Goal: Check status: Check status

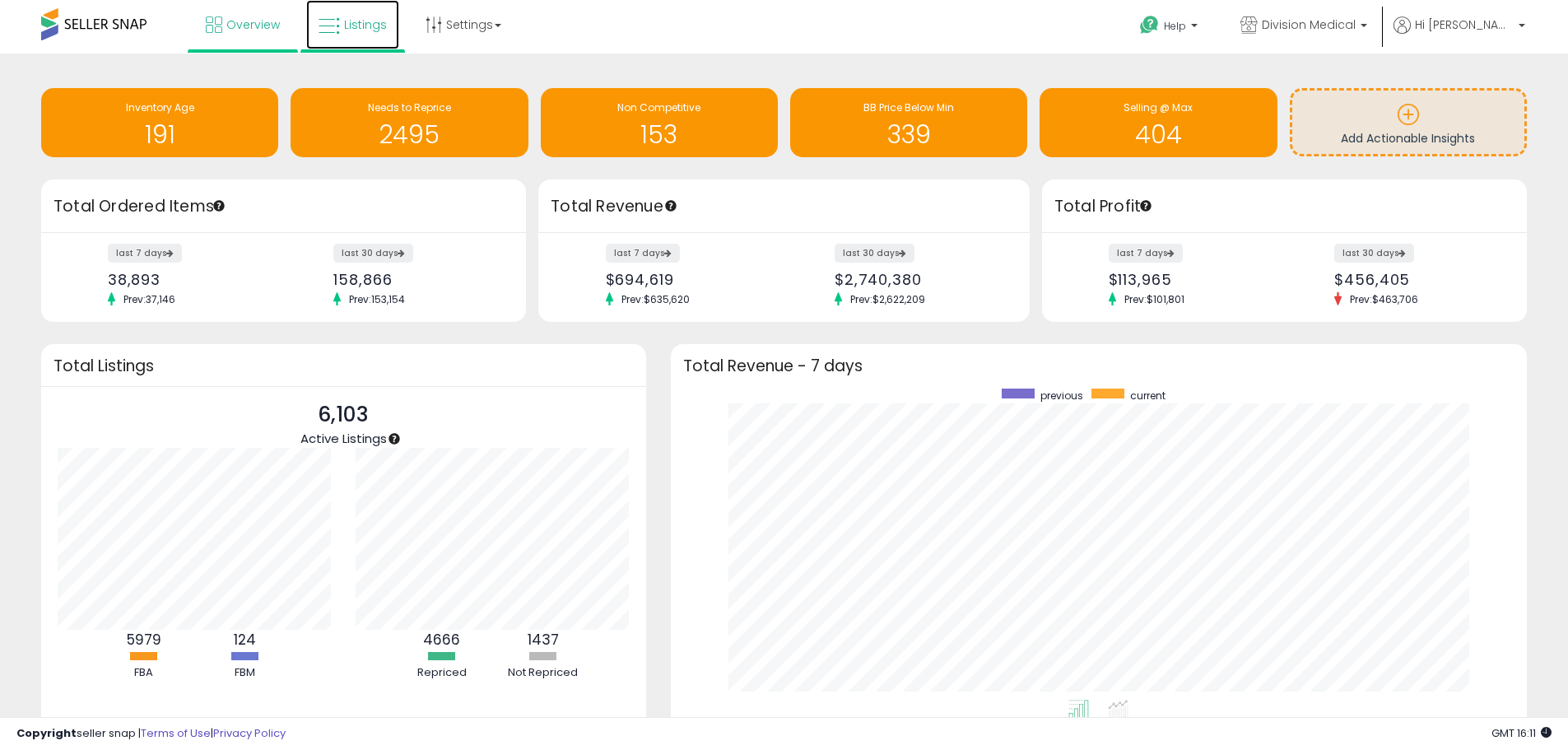
click at [357, 24] on span "Listings" at bounding box center [365, 24] width 43 height 16
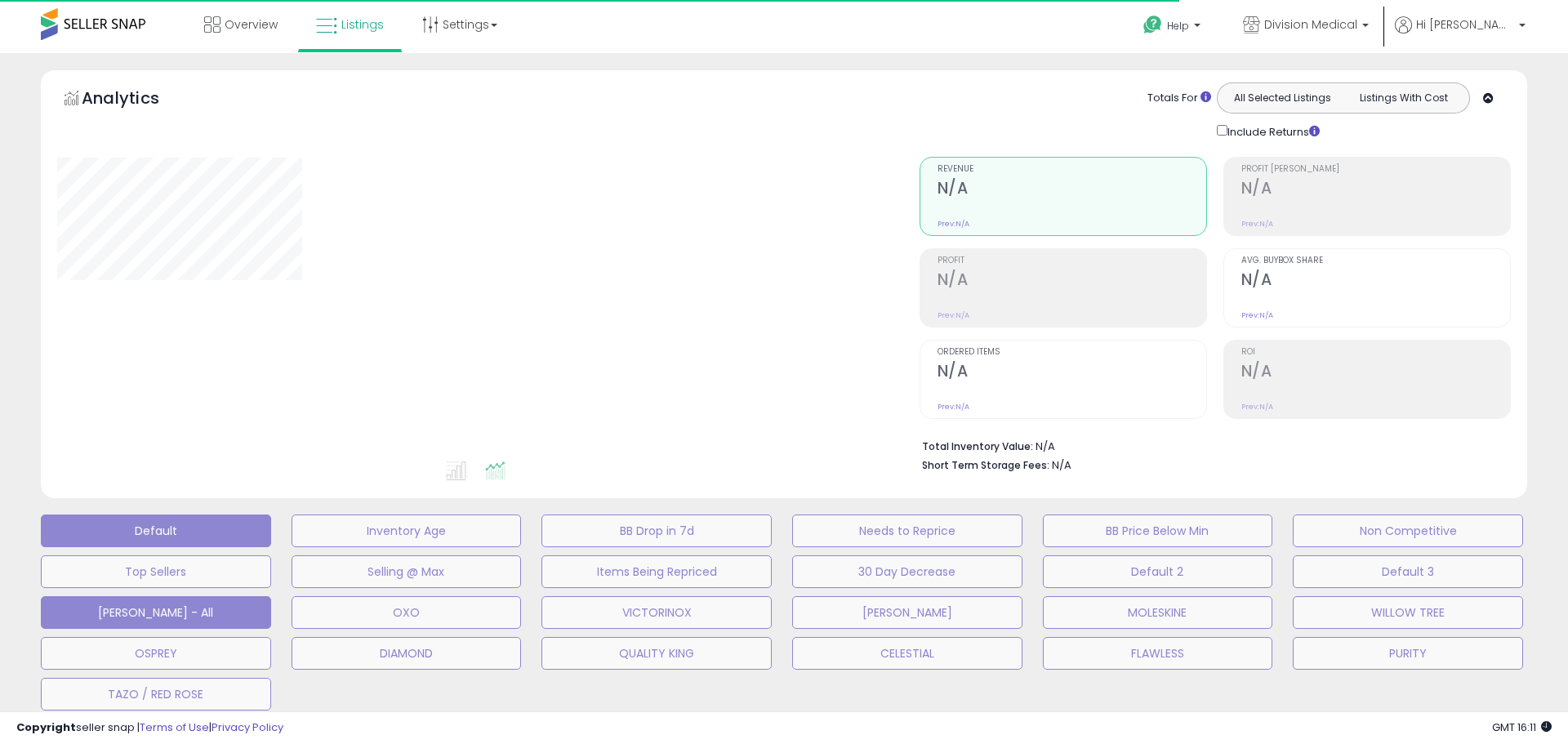
click at [291, 548] on button "[PERSON_NAME] - All" at bounding box center [406, 530] width 231 height 32
select select "**"
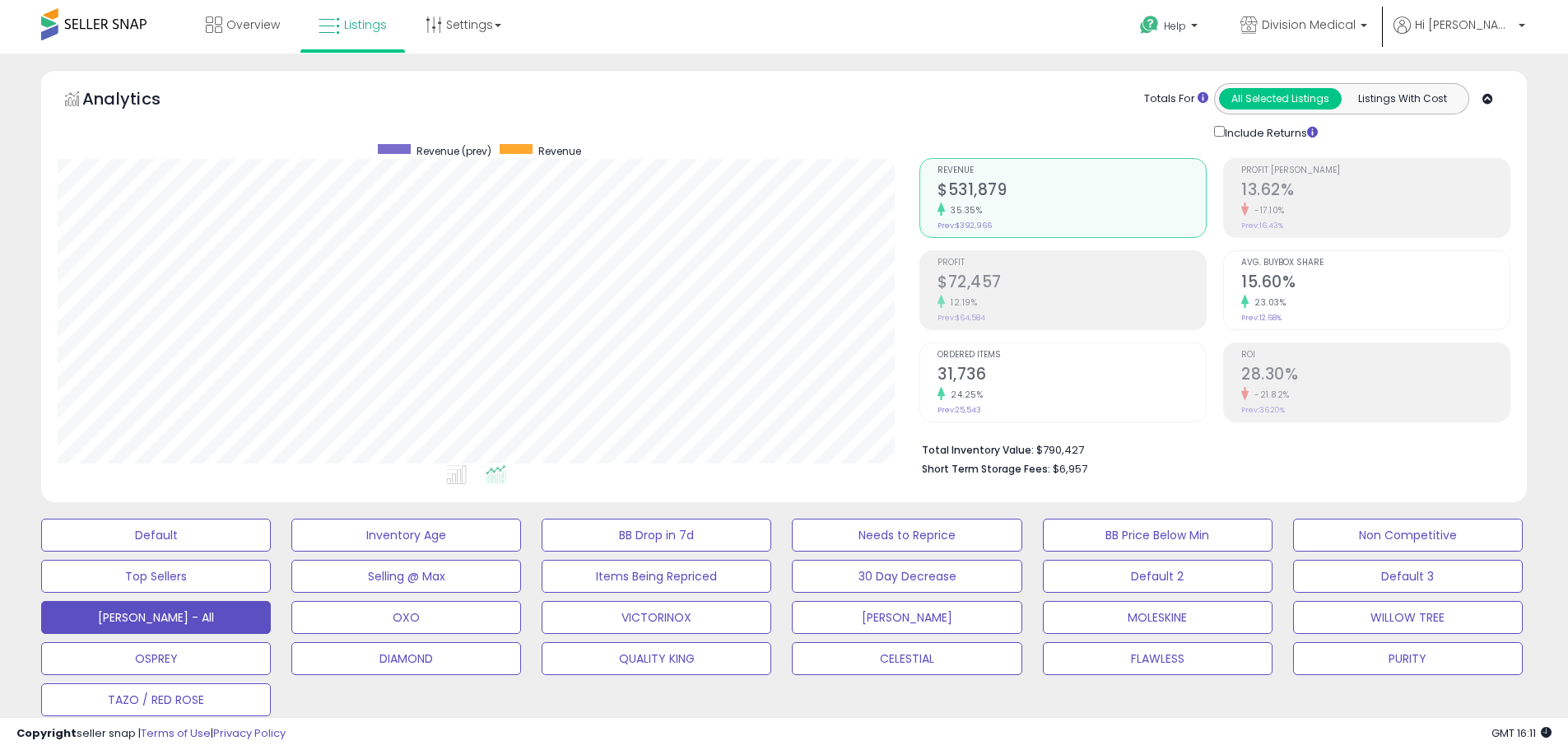
scroll to position [82, 0]
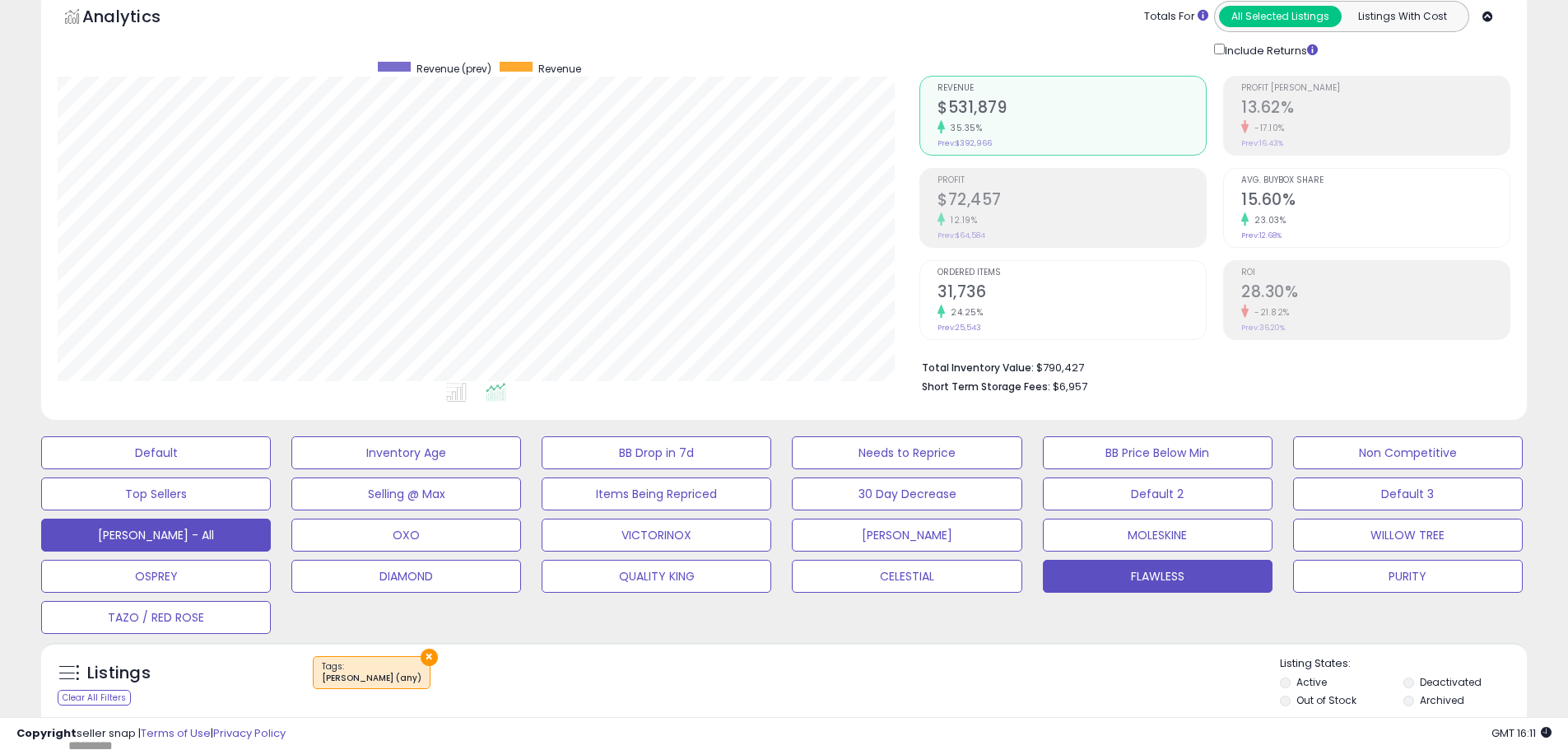
click at [271, 470] on button "FLAWLESS" at bounding box center [156, 452] width 230 height 33
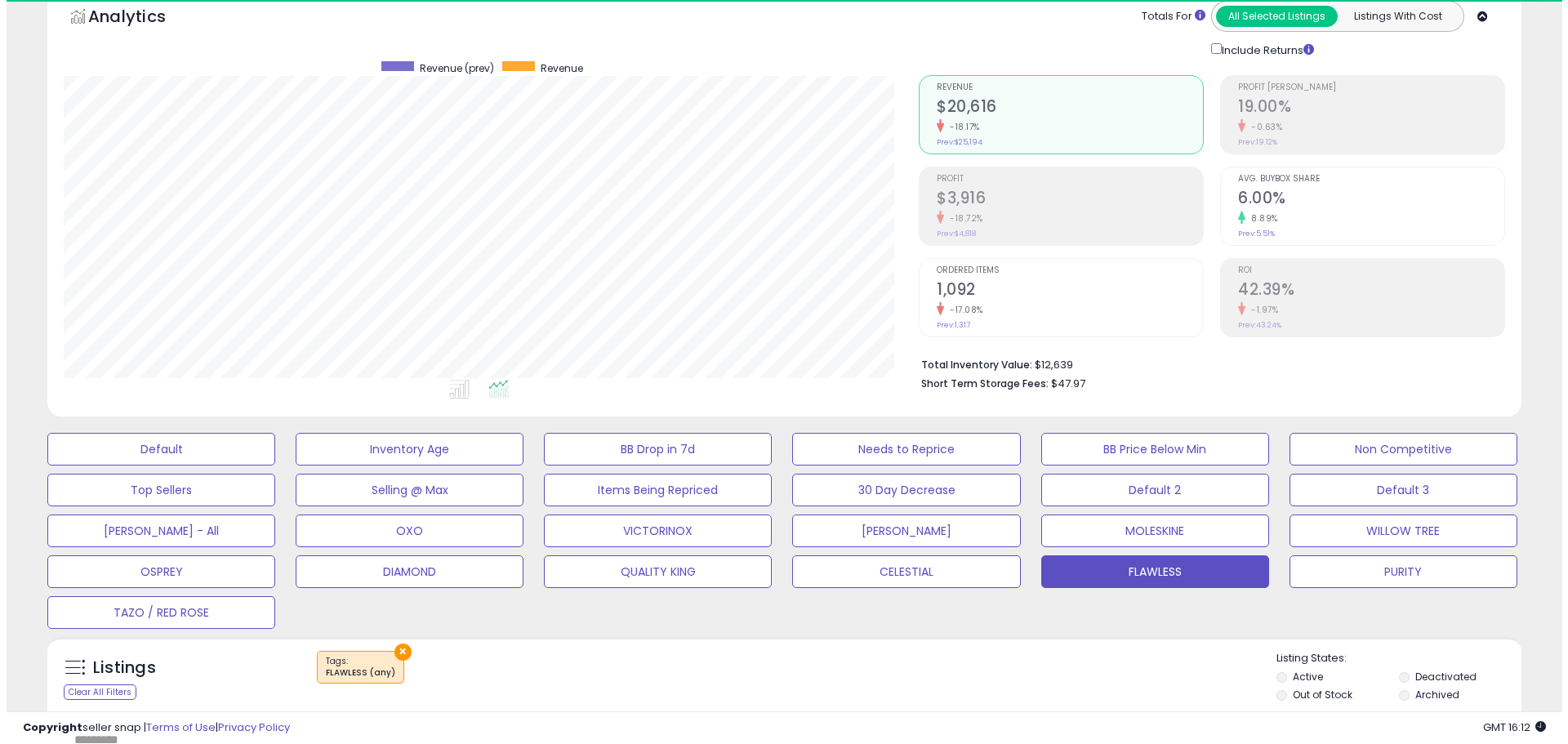
scroll to position [335, 855]
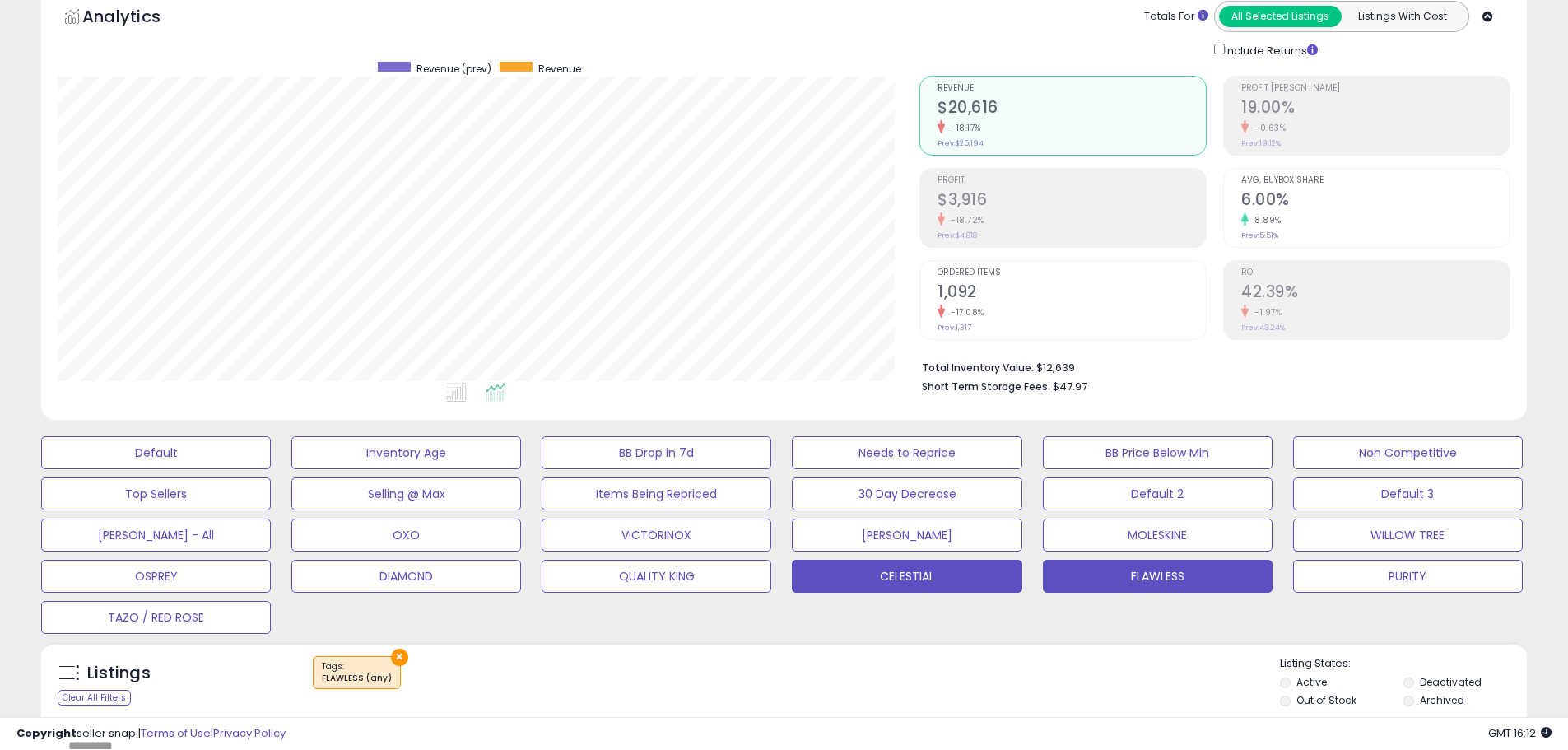
click at [271, 470] on button "CELESTIAL" at bounding box center [156, 452] width 230 height 33
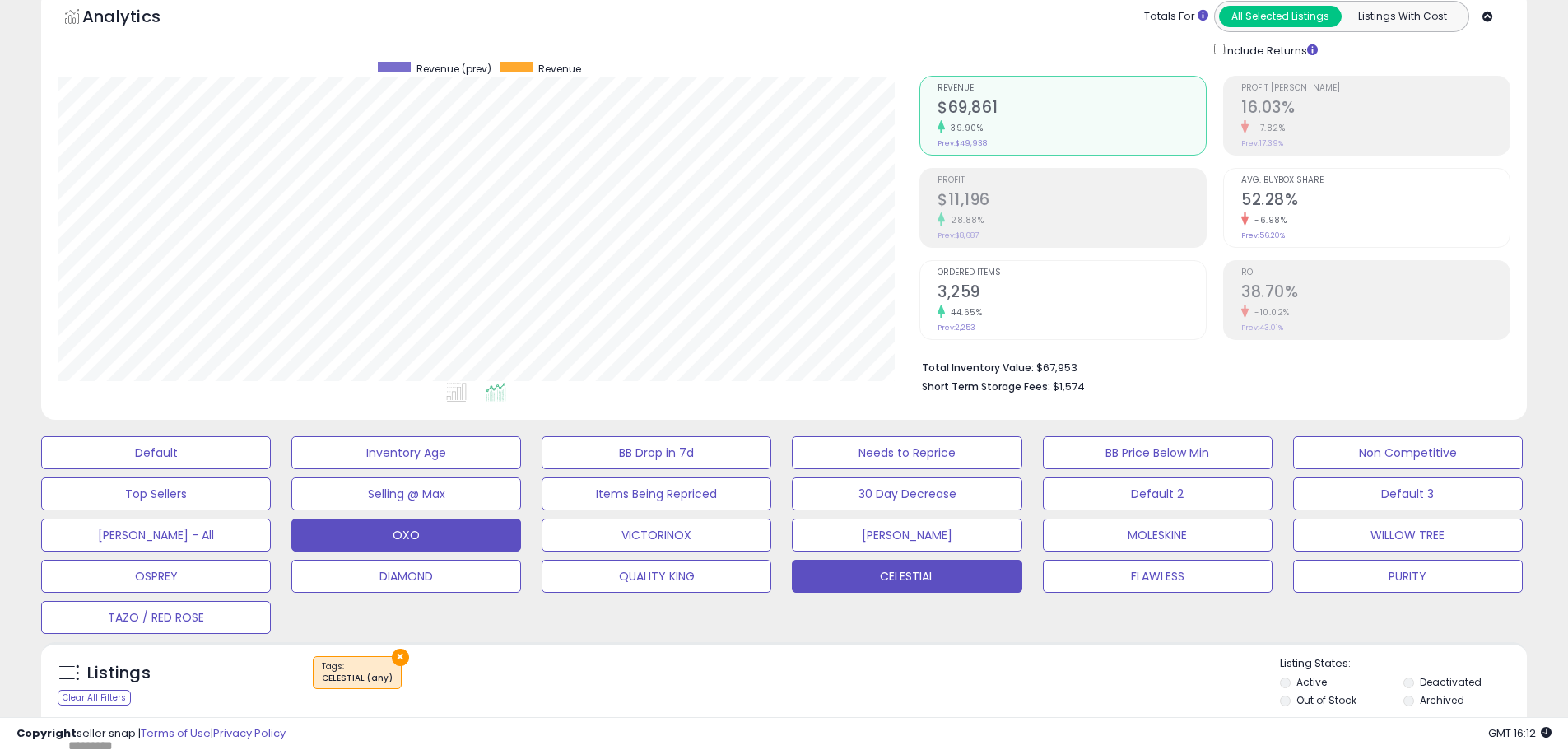
click at [271, 470] on button "OXO" at bounding box center [156, 452] width 230 height 33
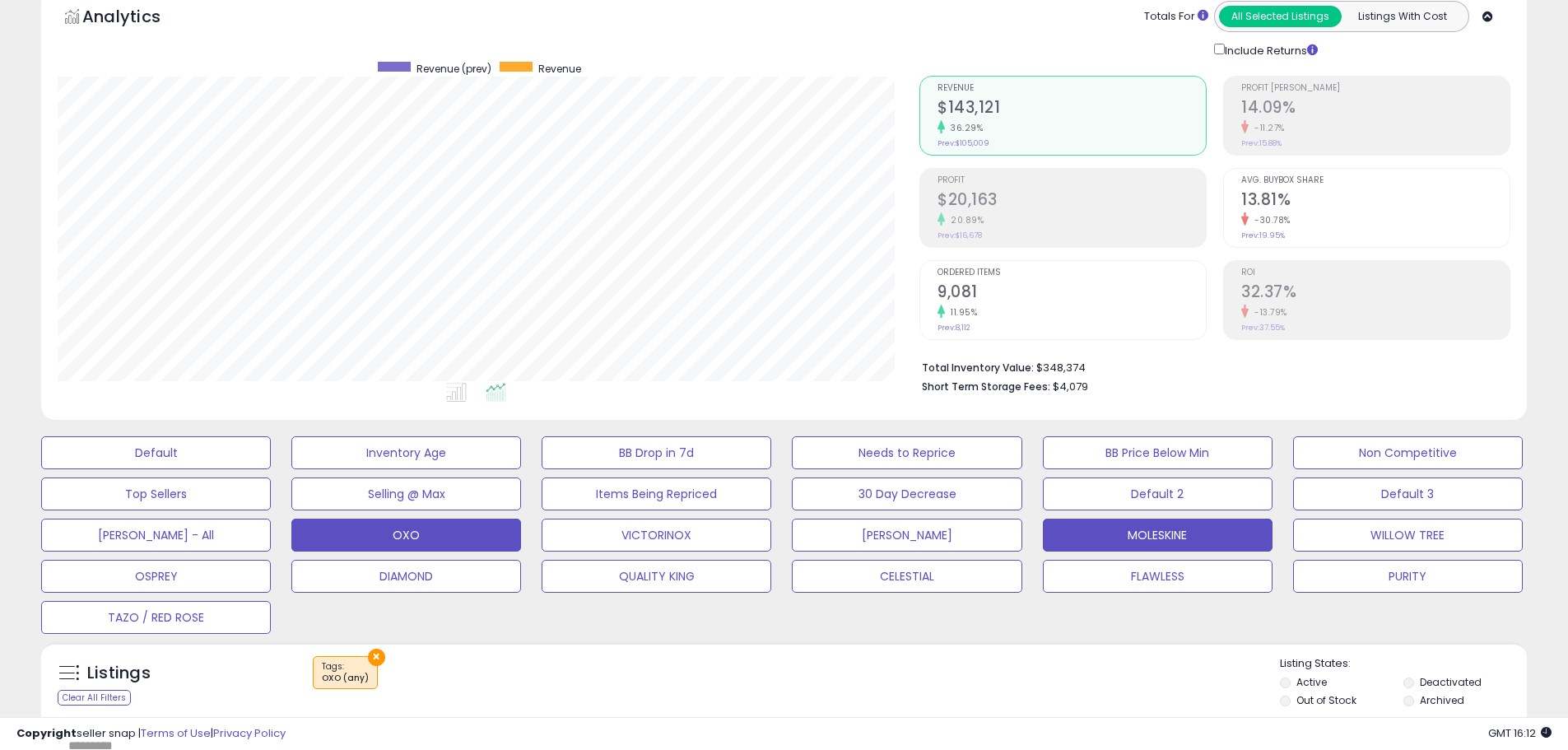
click at [271, 470] on button "MOLESKINE" at bounding box center [156, 452] width 230 height 33
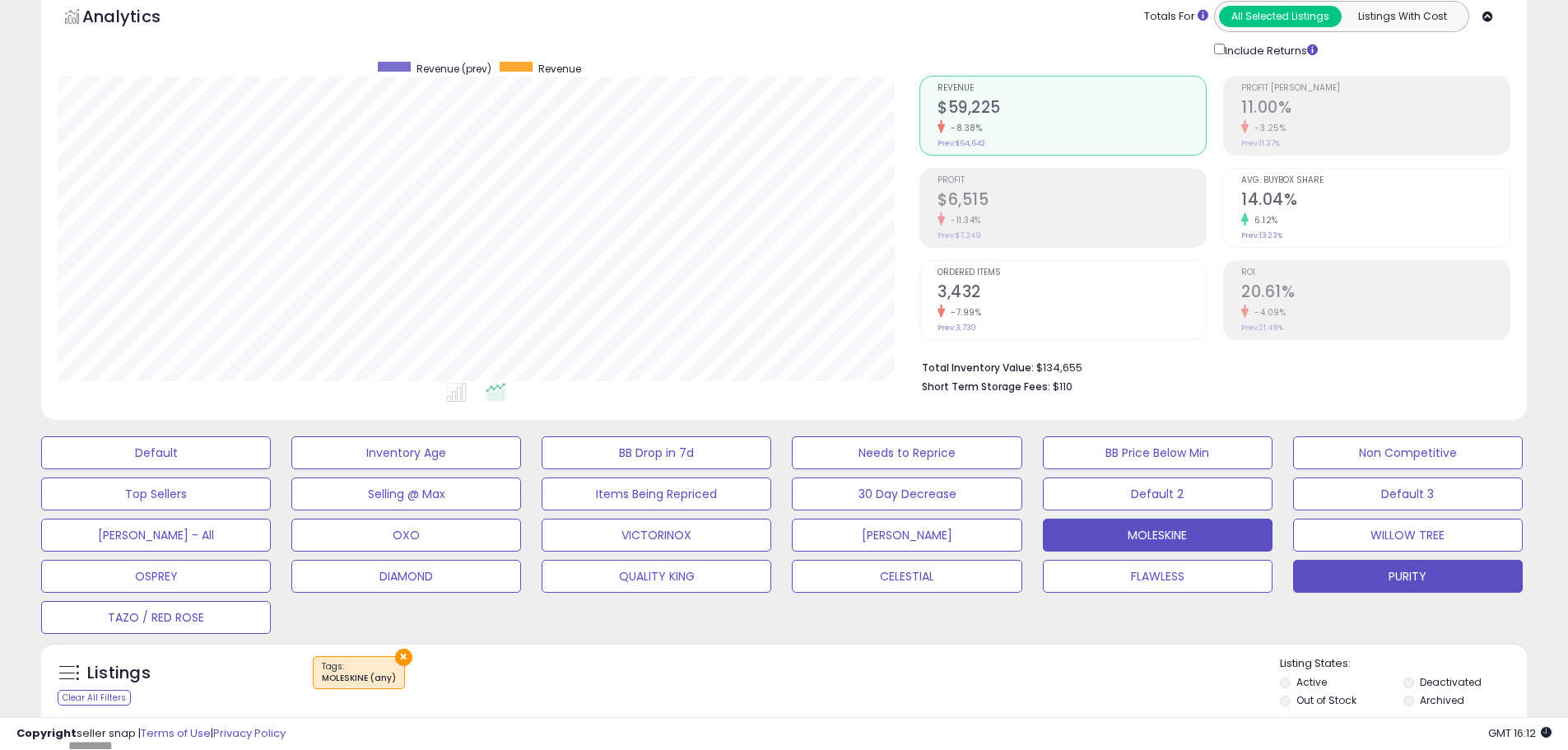
click at [271, 470] on button "PURITY" at bounding box center [156, 452] width 230 height 33
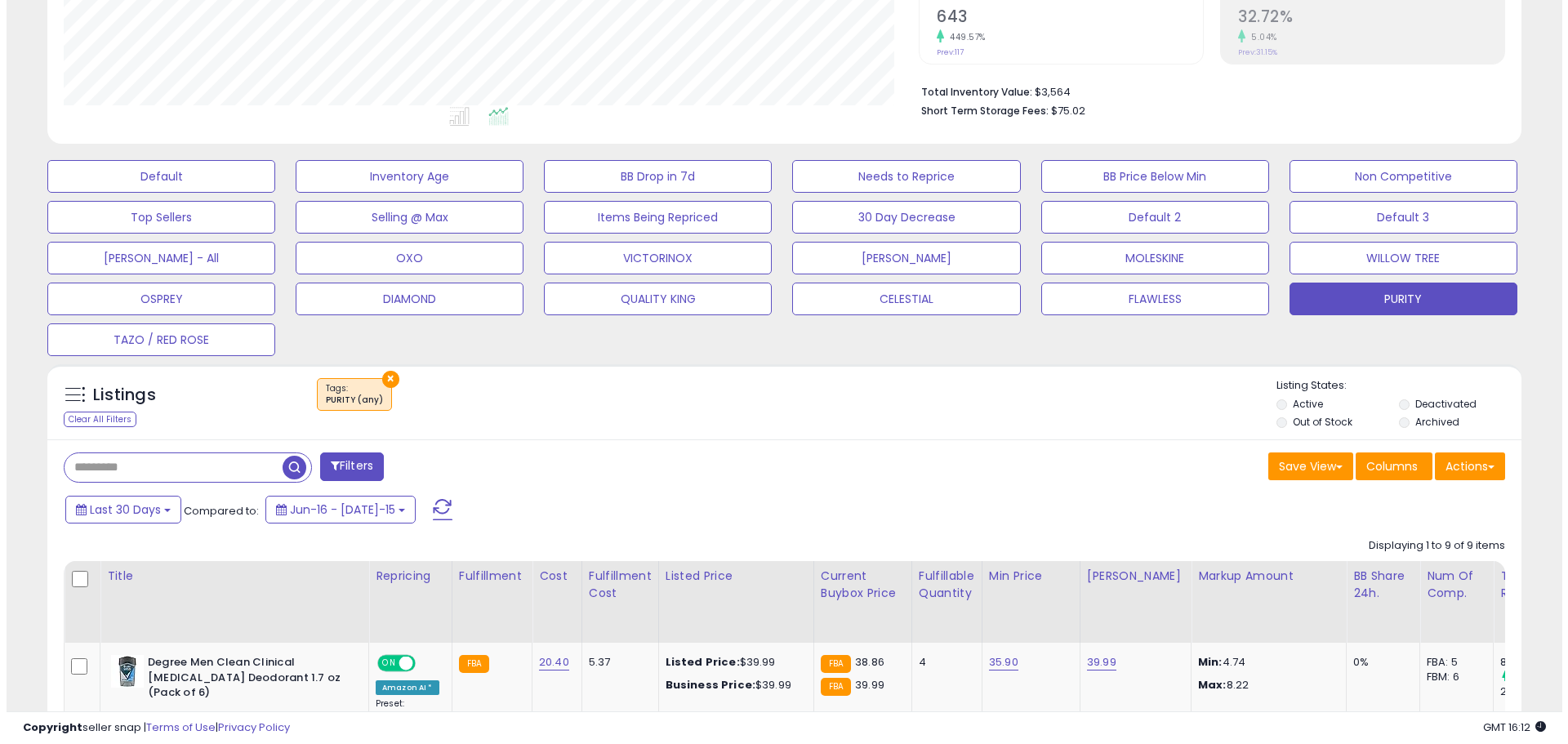
scroll to position [326, 0]
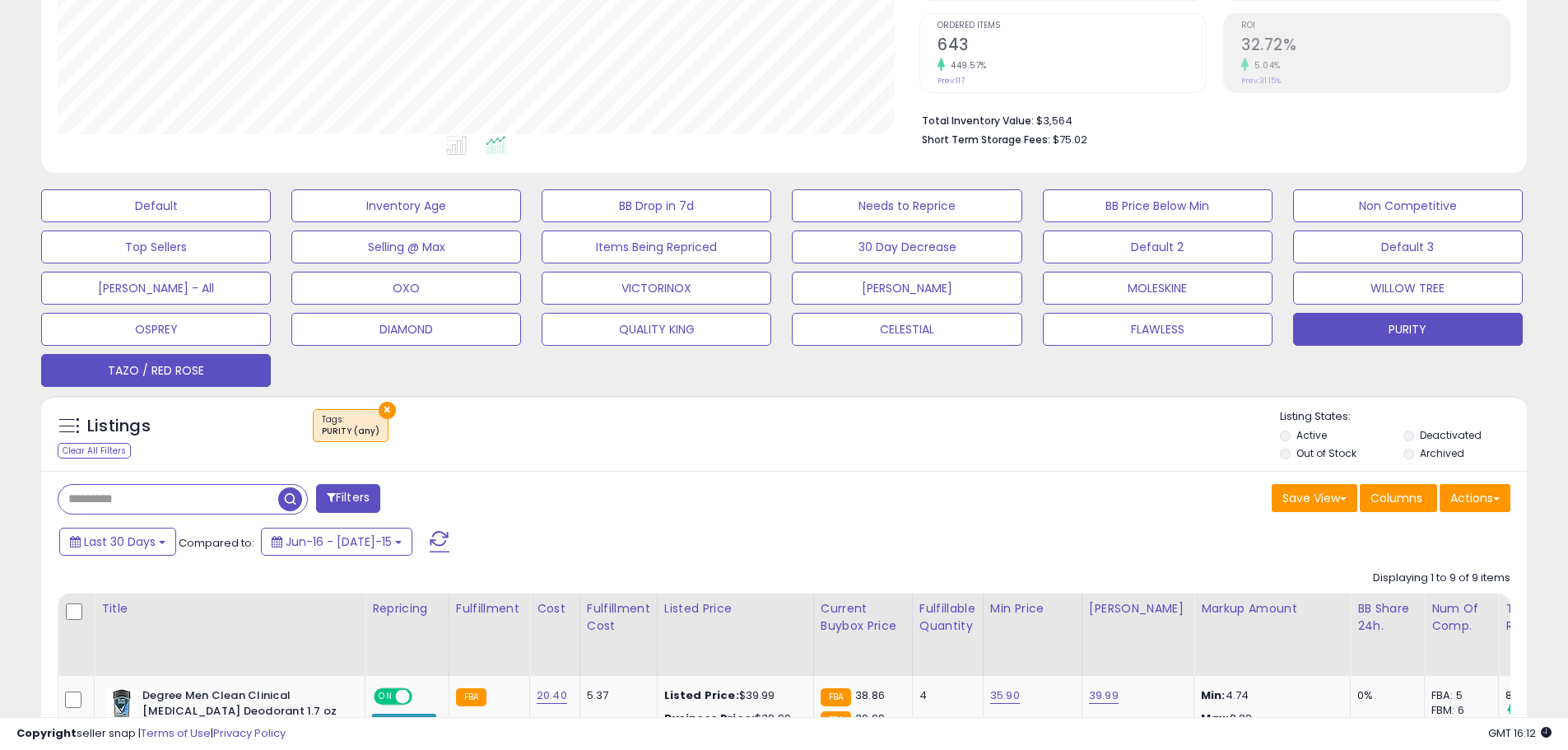
click at [157, 222] on button "TAZO / RED ROSE" at bounding box center [156, 206] width 230 height 33
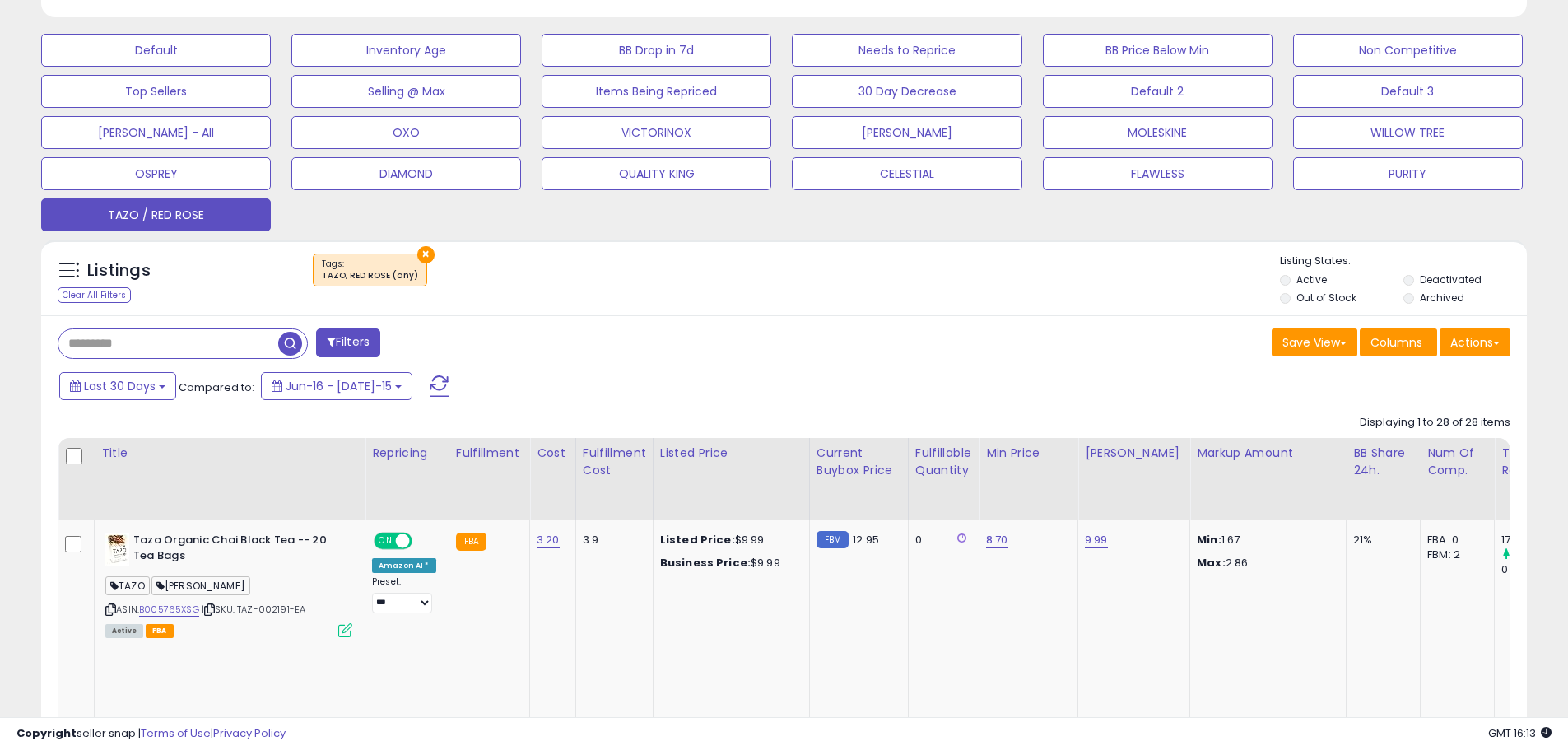
scroll to position [288, 0]
